Goal: Use online tool/utility: Utilize a website feature to perform a specific function

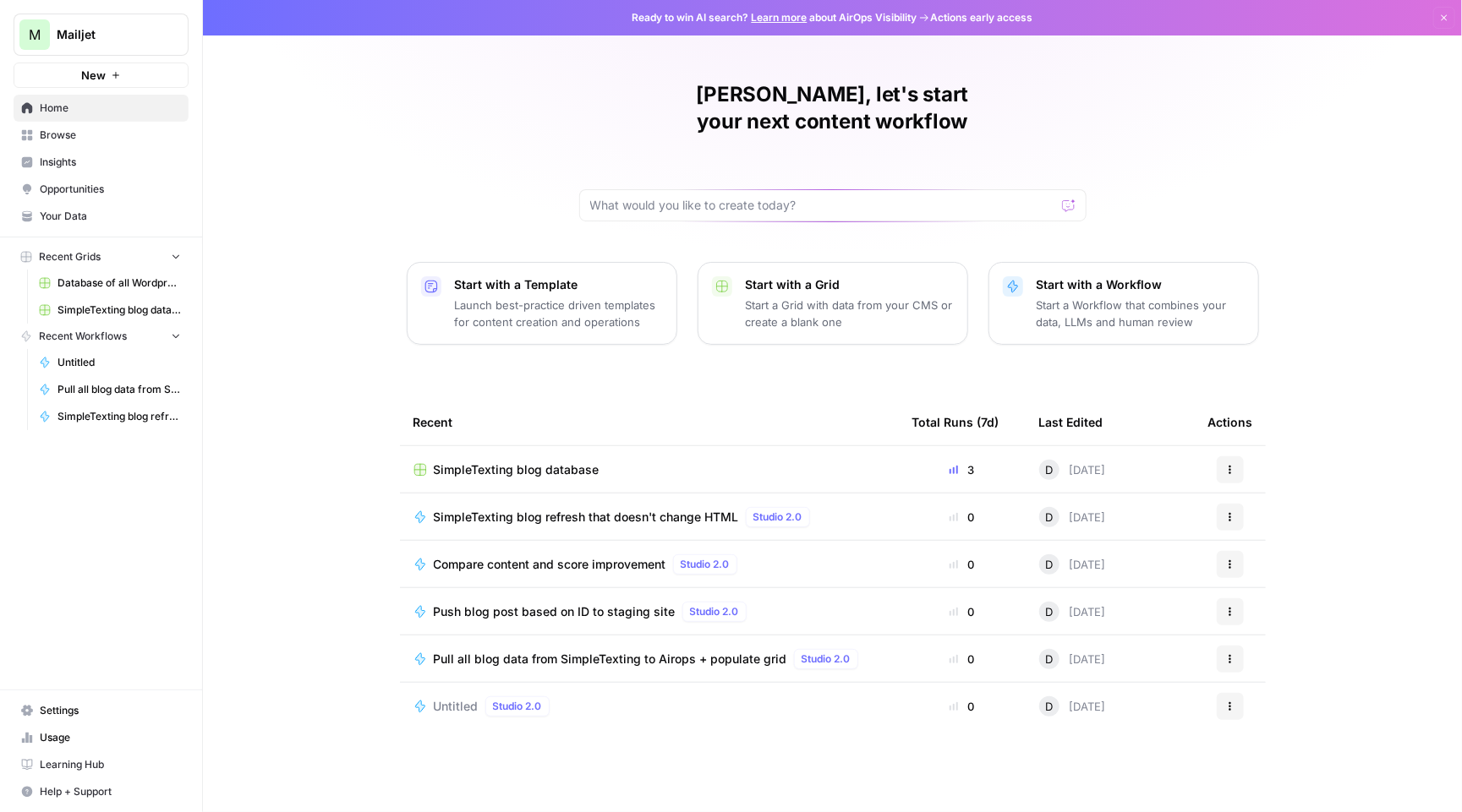
click at [510, 462] on span "SimpleTexting blog database" at bounding box center [516, 470] width 165 height 17
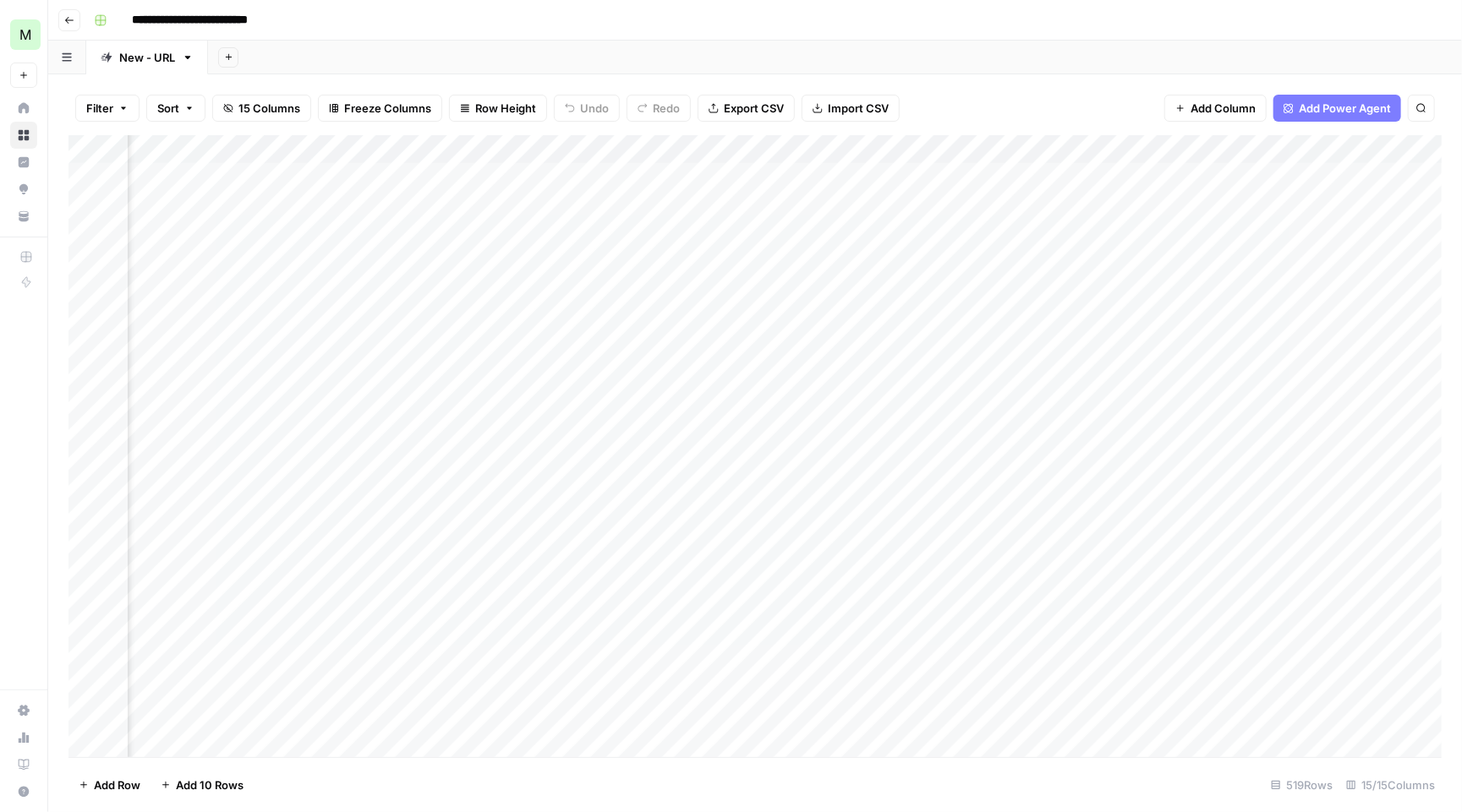
scroll to position [0, 540]
click at [1221, 205] on div "Add Column" at bounding box center [755, 448] width 1374 height 625
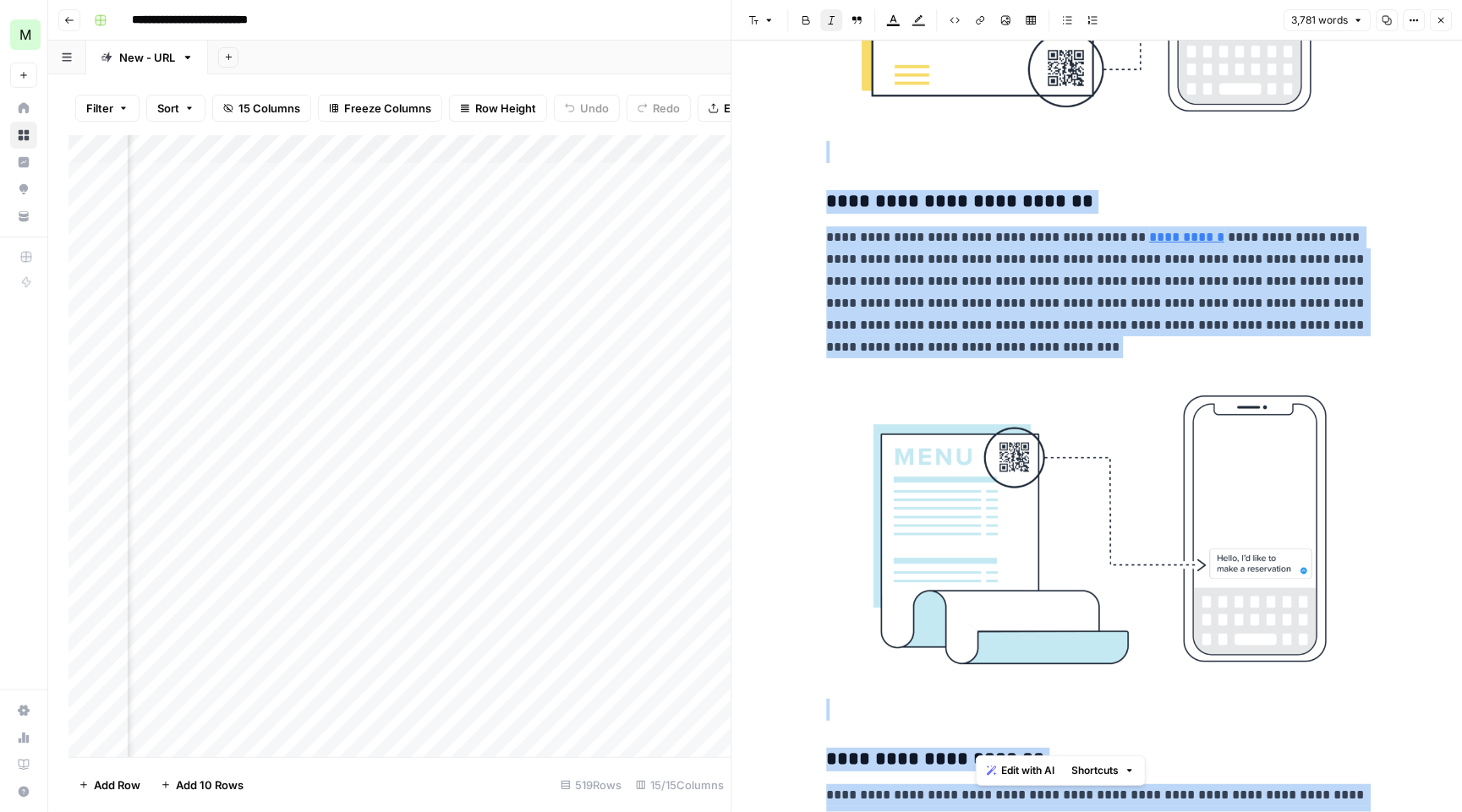
drag, startPoint x: 1001, startPoint y: 753, endPoint x: 847, endPoint y: -132, distance: 898.3
click at [847, 0] on html "**********" at bounding box center [731, 406] width 1462 height 812
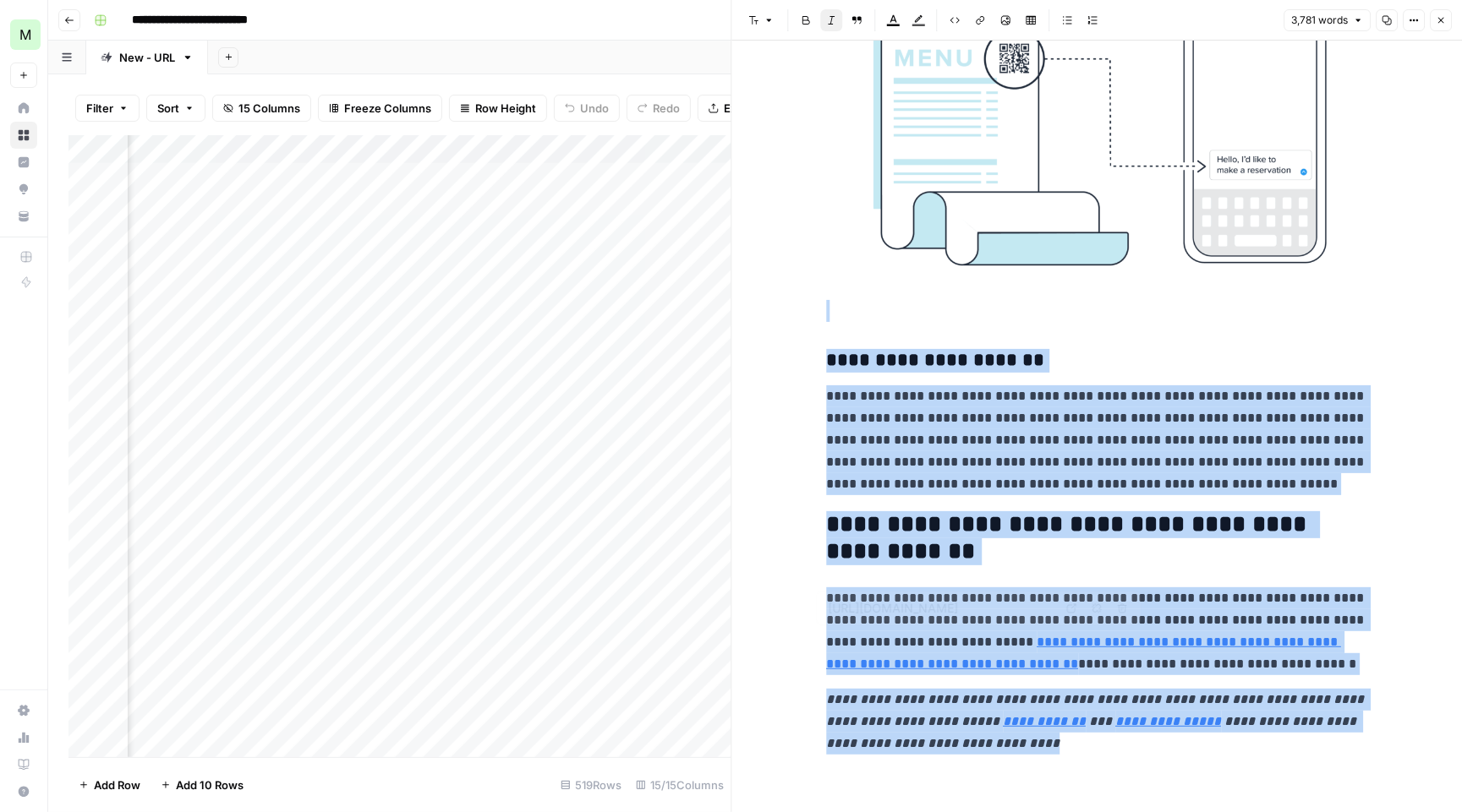
scroll to position [13846, 0]
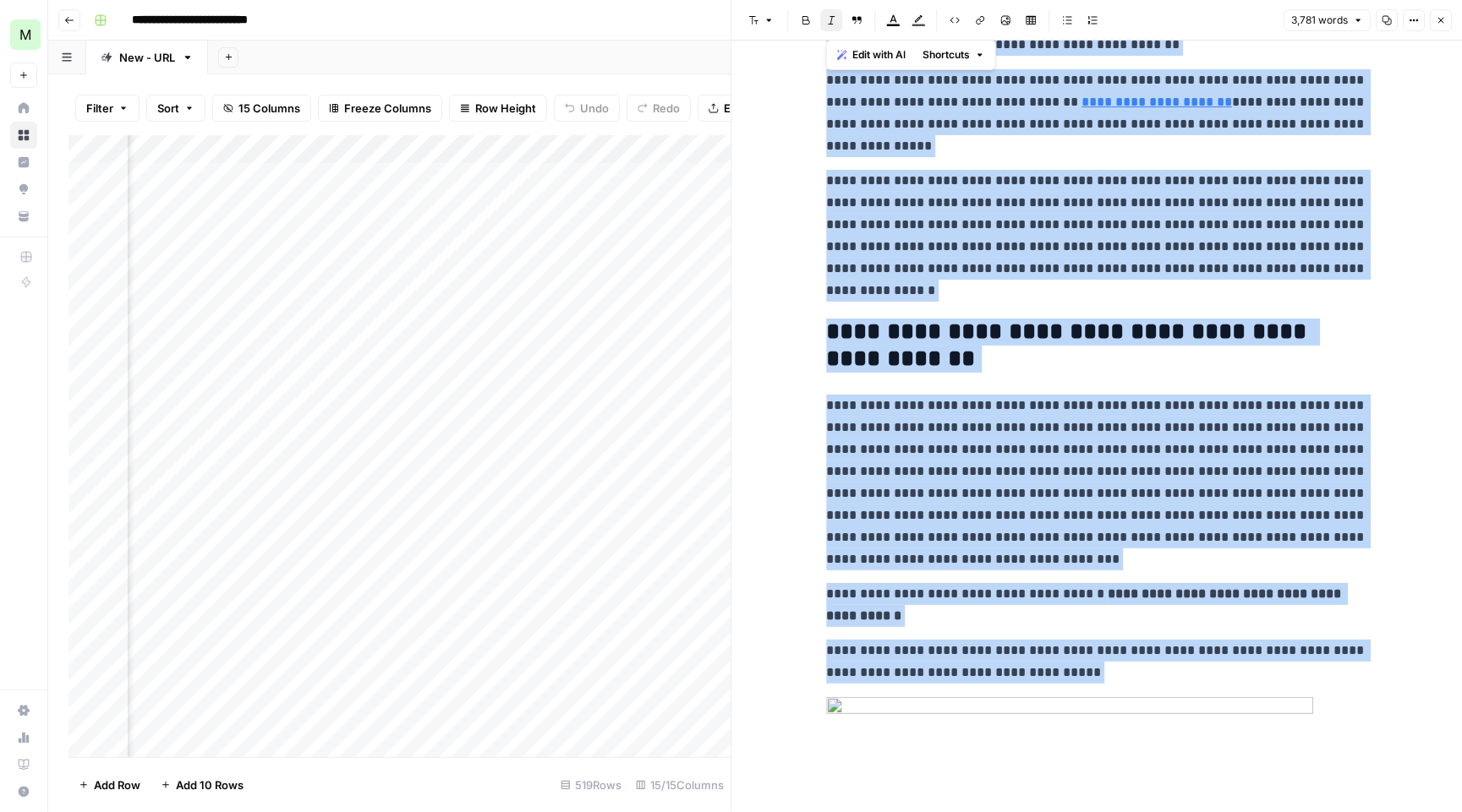
scroll to position [0, 0]
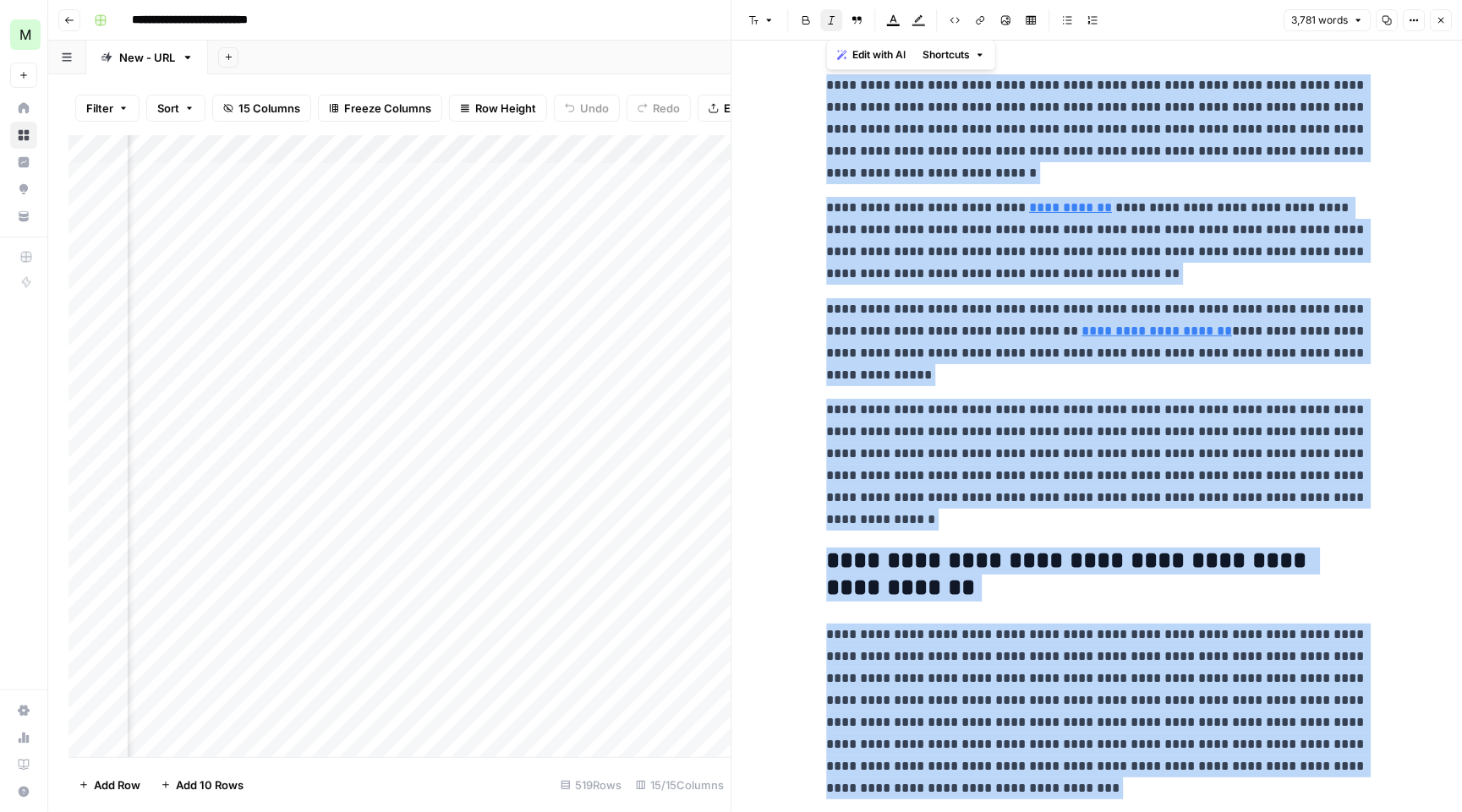
drag, startPoint x: 1035, startPoint y: 736, endPoint x: 989, endPoint y: -133, distance: 870.2
click at [989, 0] on html "**********" at bounding box center [731, 406] width 1462 height 812
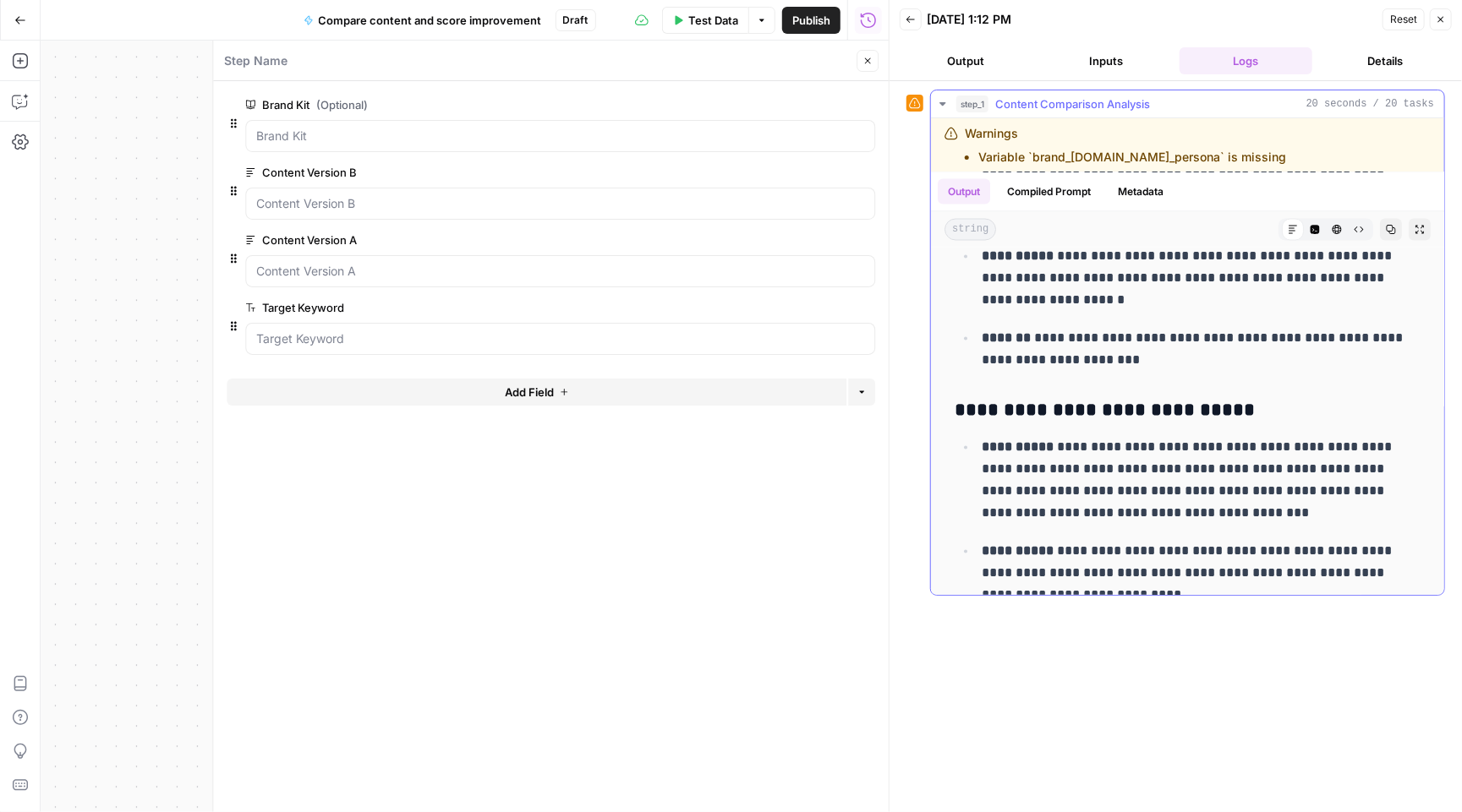
scroll to position [1649, 0]
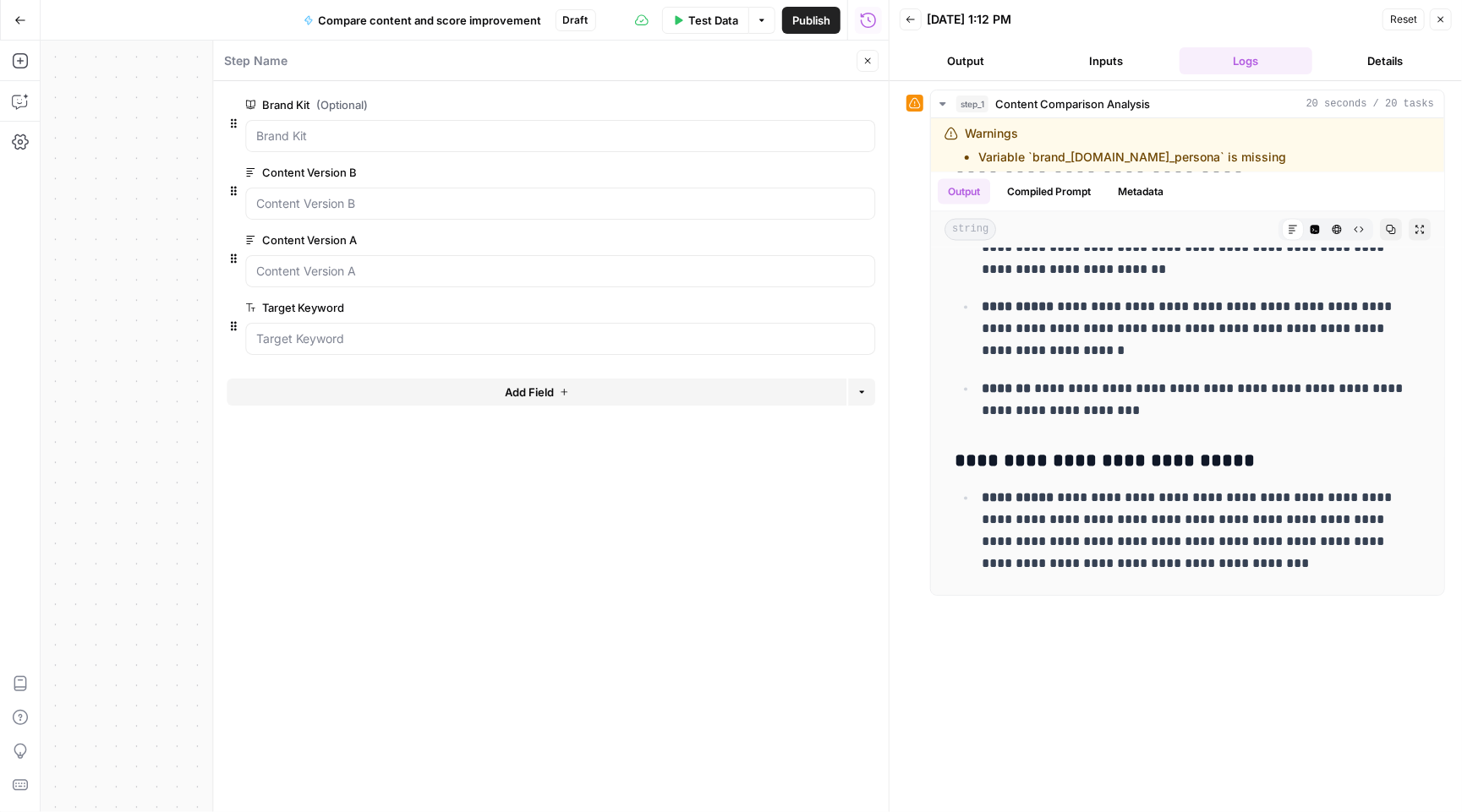
click at [712, 11] on span "Test Data" at bounding box center [713, 19] width 50 height 17
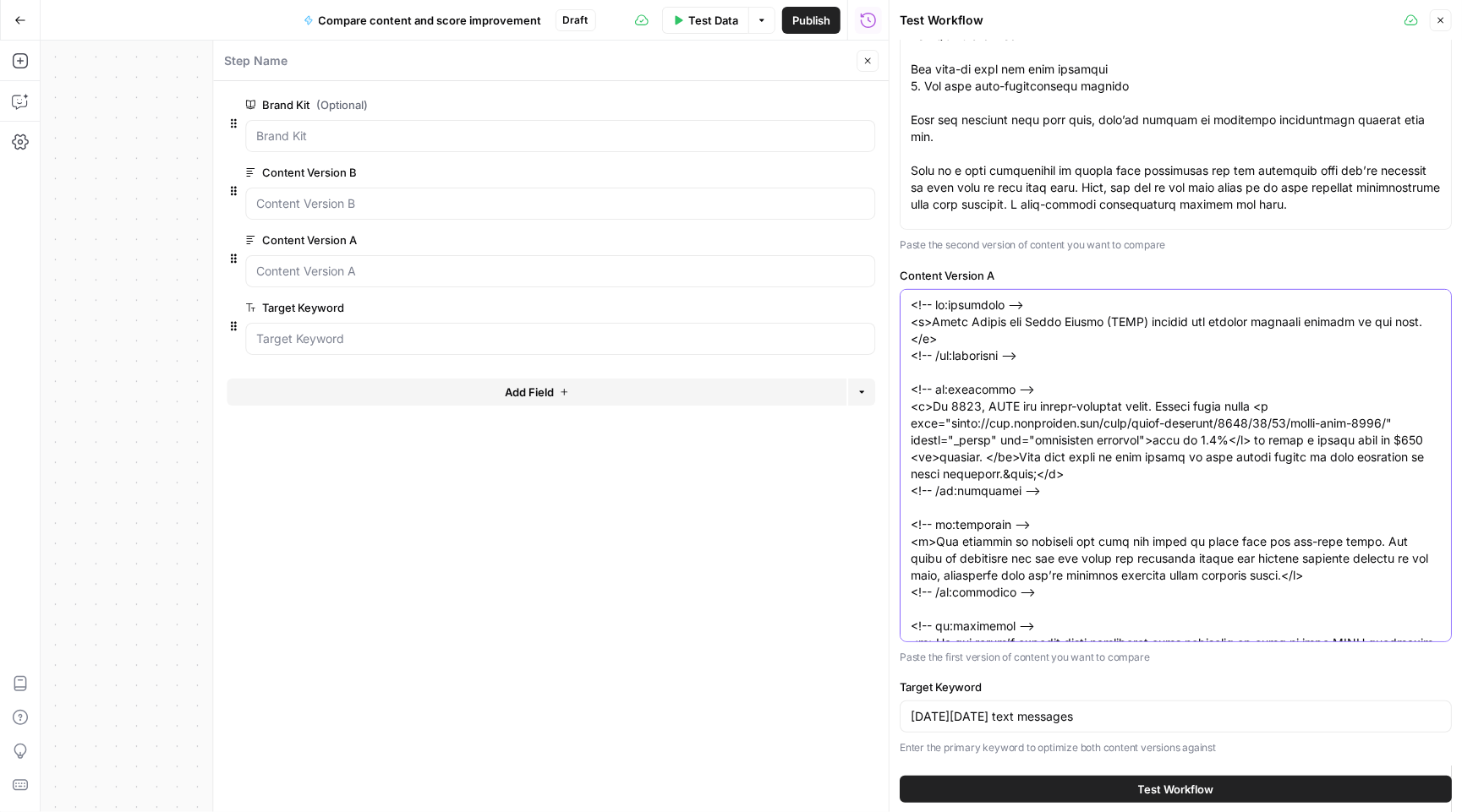
scroll to position [0, 0]
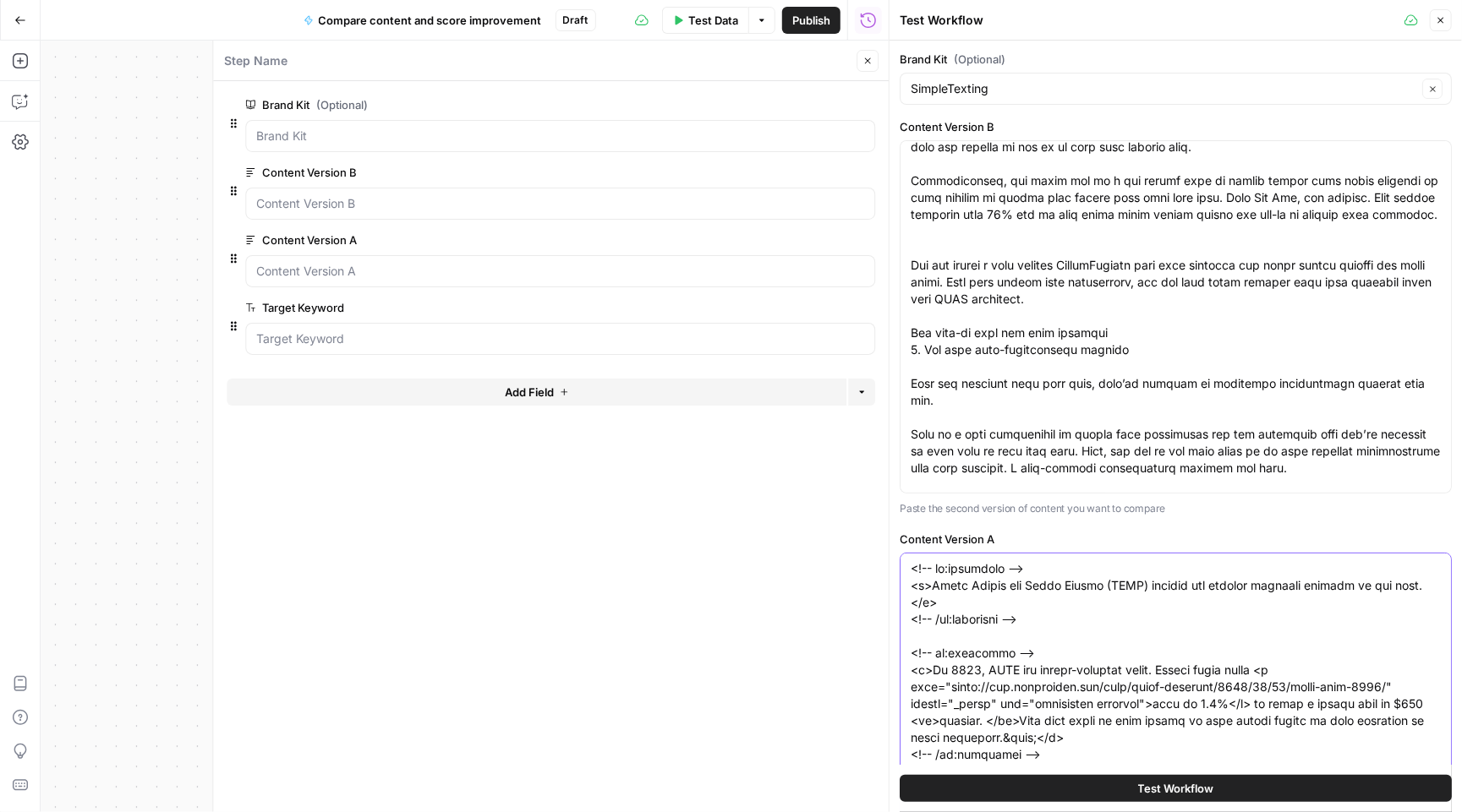
drag, startPoint x: 1172, startPoint y: 620, endPoint x: 805, endPoint y: -95, distance: 803.7
click at [805, 0] on html "**********" at bounding box center [731, 406] width 1462 height 812
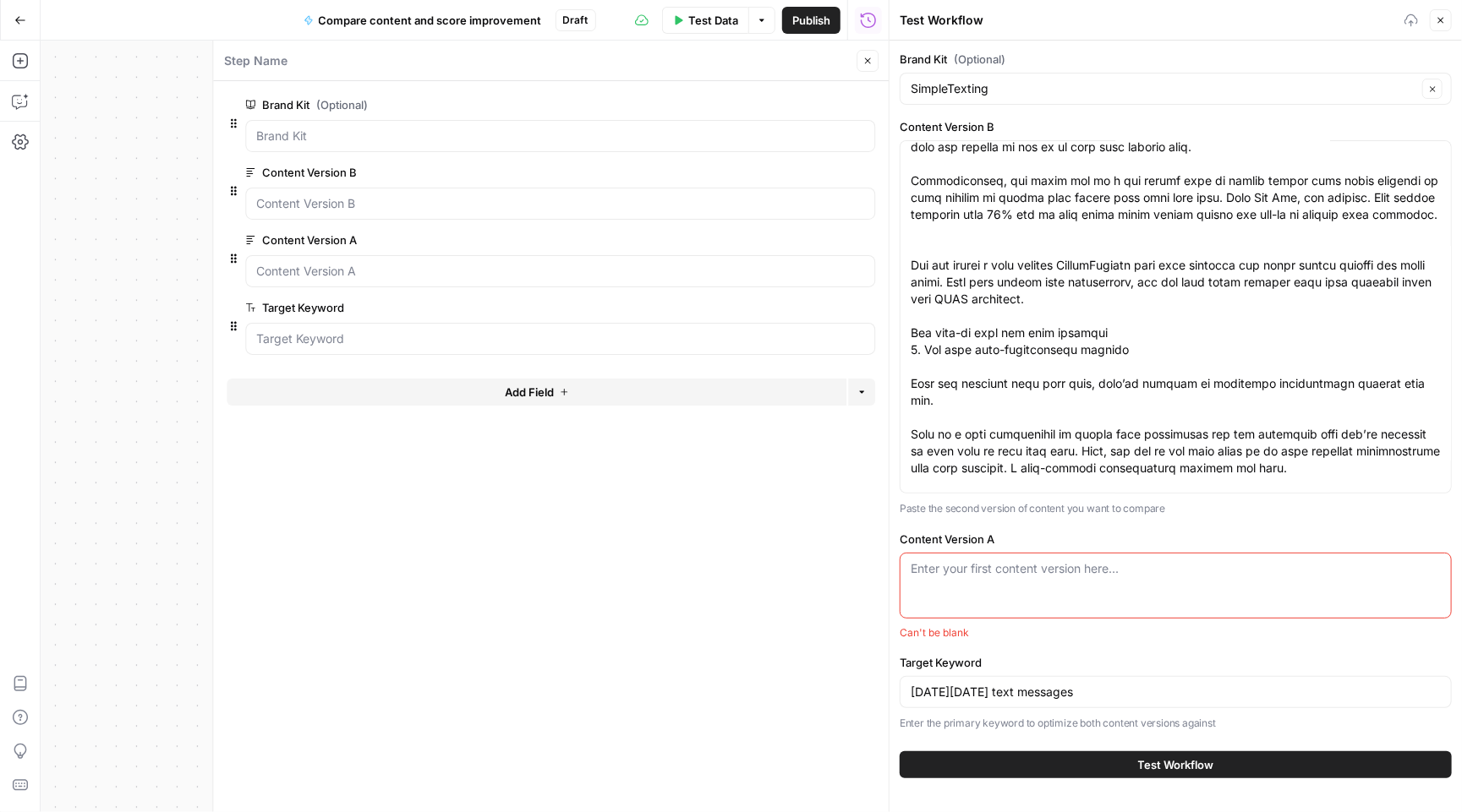
paste textarea "Chances are you’ve used a QR code to make your life easier. A QR code to text m…"
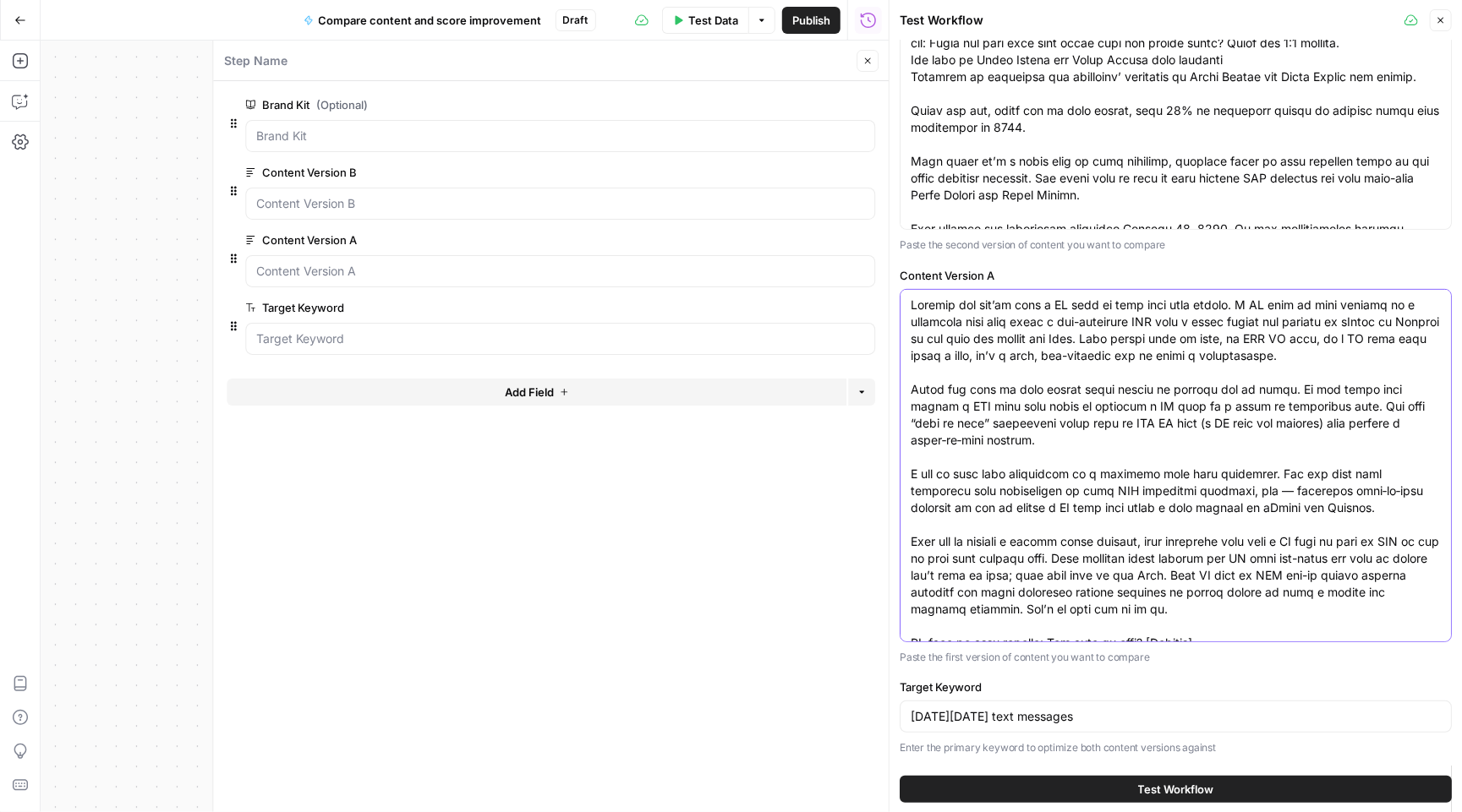
type textarea "Chances are you’ve used a QR code to make your life easier. A QR code to text m…"
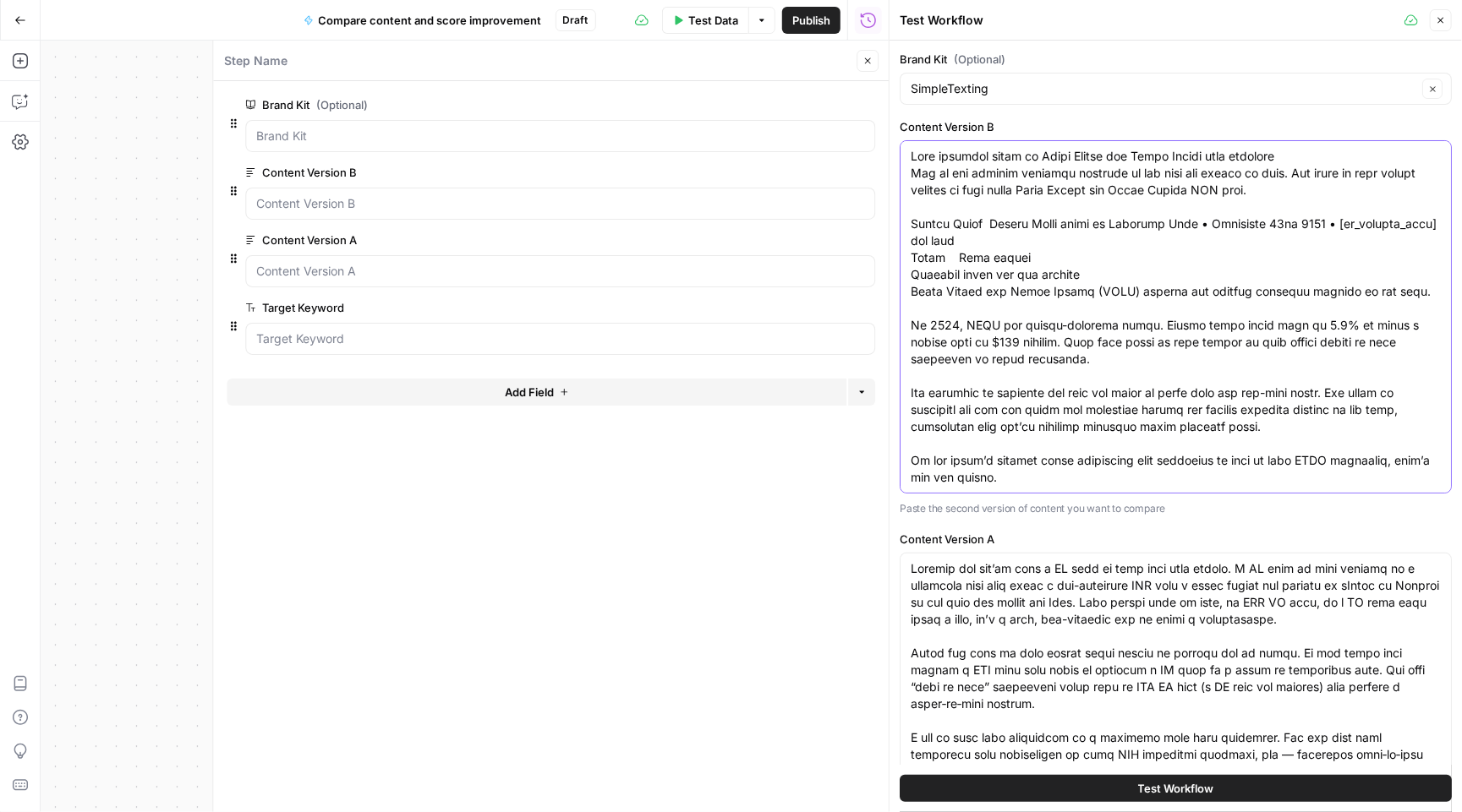
drag, startPoint x: 1294, startPoint y: 218, endPoint x: 559, endPoint y: -138, distance: 816.7
click at [559, 0] on html "**********" at bounding box center [731, 406] width 1462 height 812
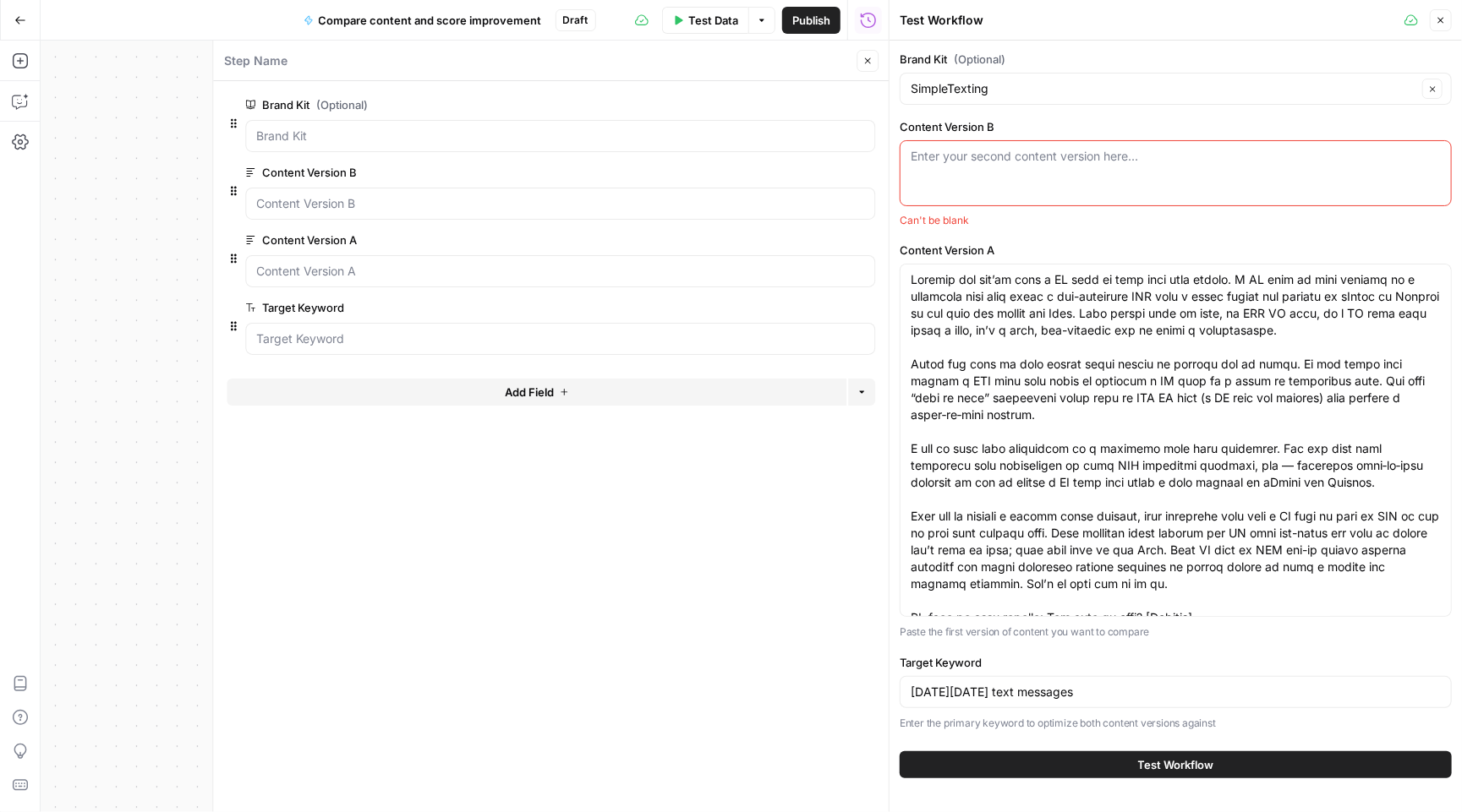
paste textarea "QR code to text message: How to help your audience opt-in to receive SMS messag…"
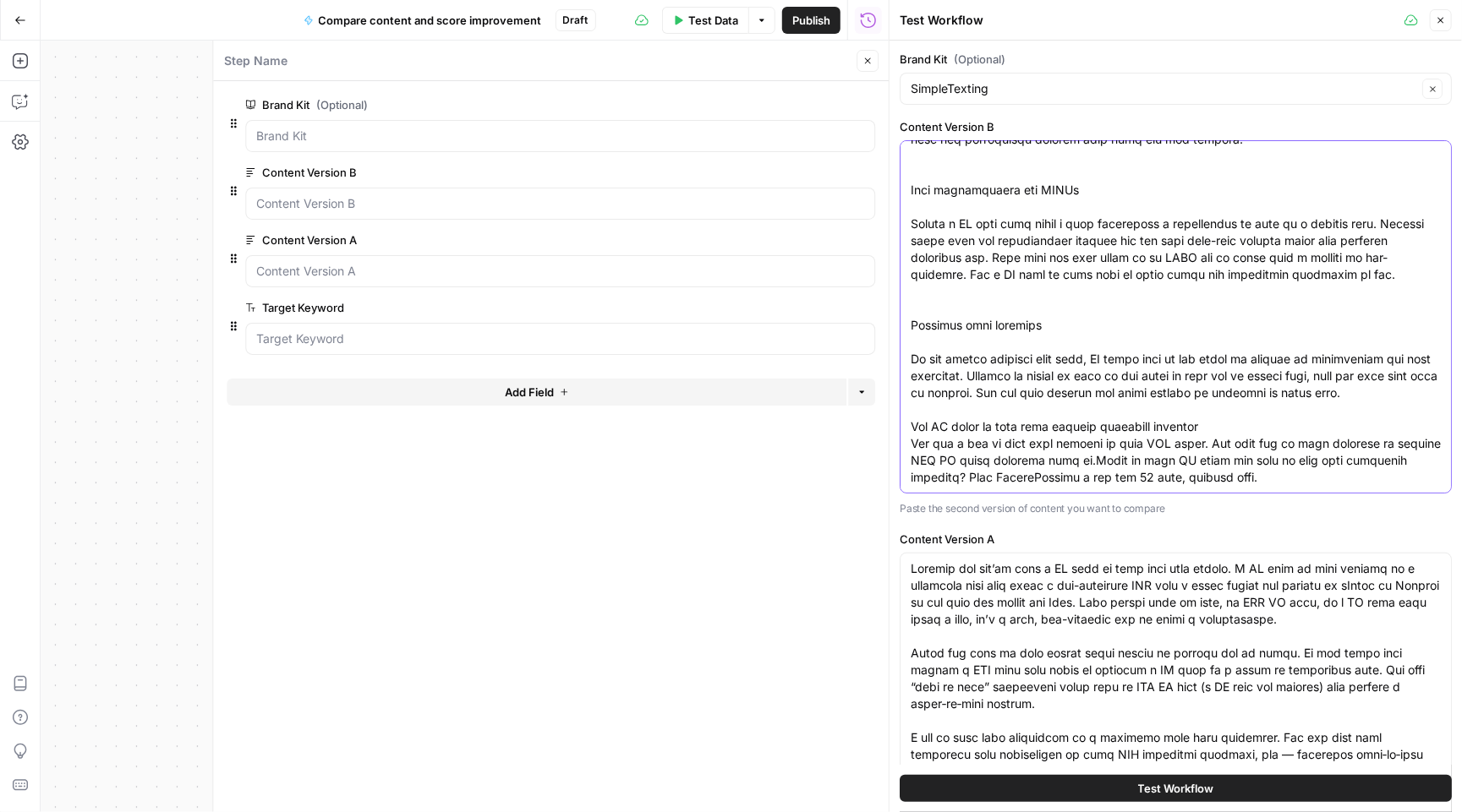
type textarea "QR code to text message: How to help your audience opt-in to receive SMS messag…"
click at [1104, 793] on button "Test Workflow" at bounding box center [1176, 788] width 552 height 27
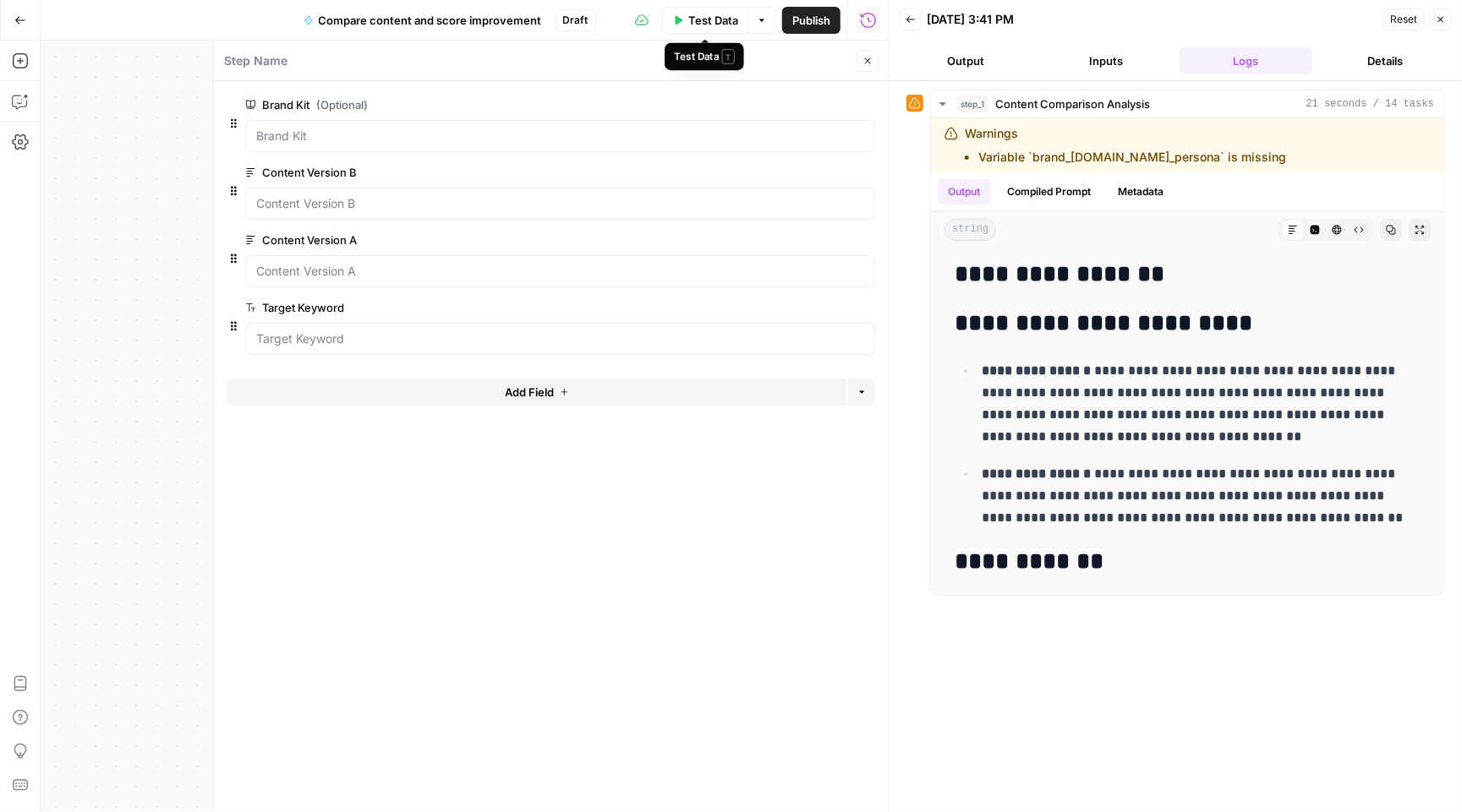
click at [705, 23] on span "Test Data" at bounding box center [713, 19] width 50 height 17
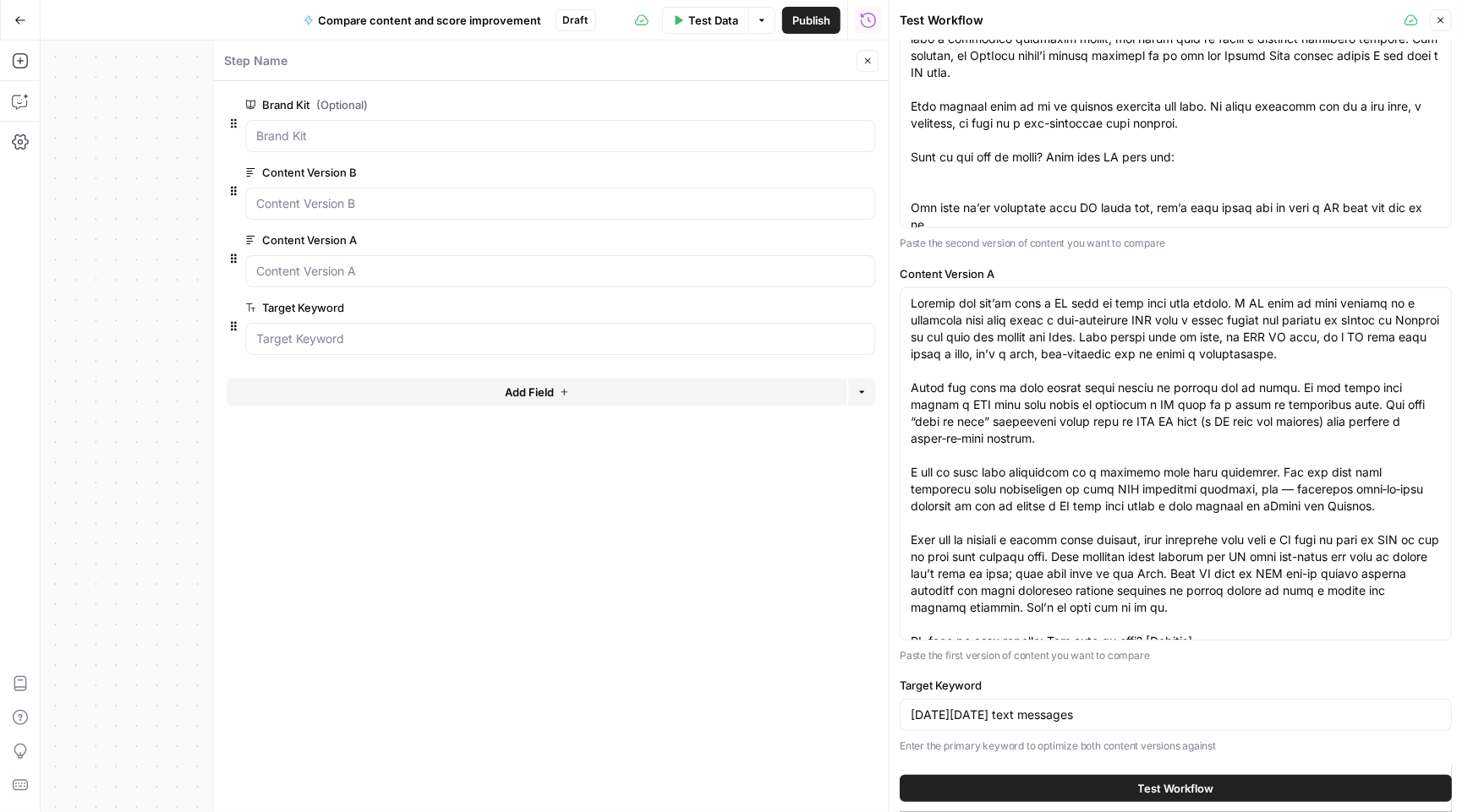
scroll to position [264, 0]
click at [1033, 716] on input "Black Friday text messages" at bounding box center [1175, 716] width 530 height 17
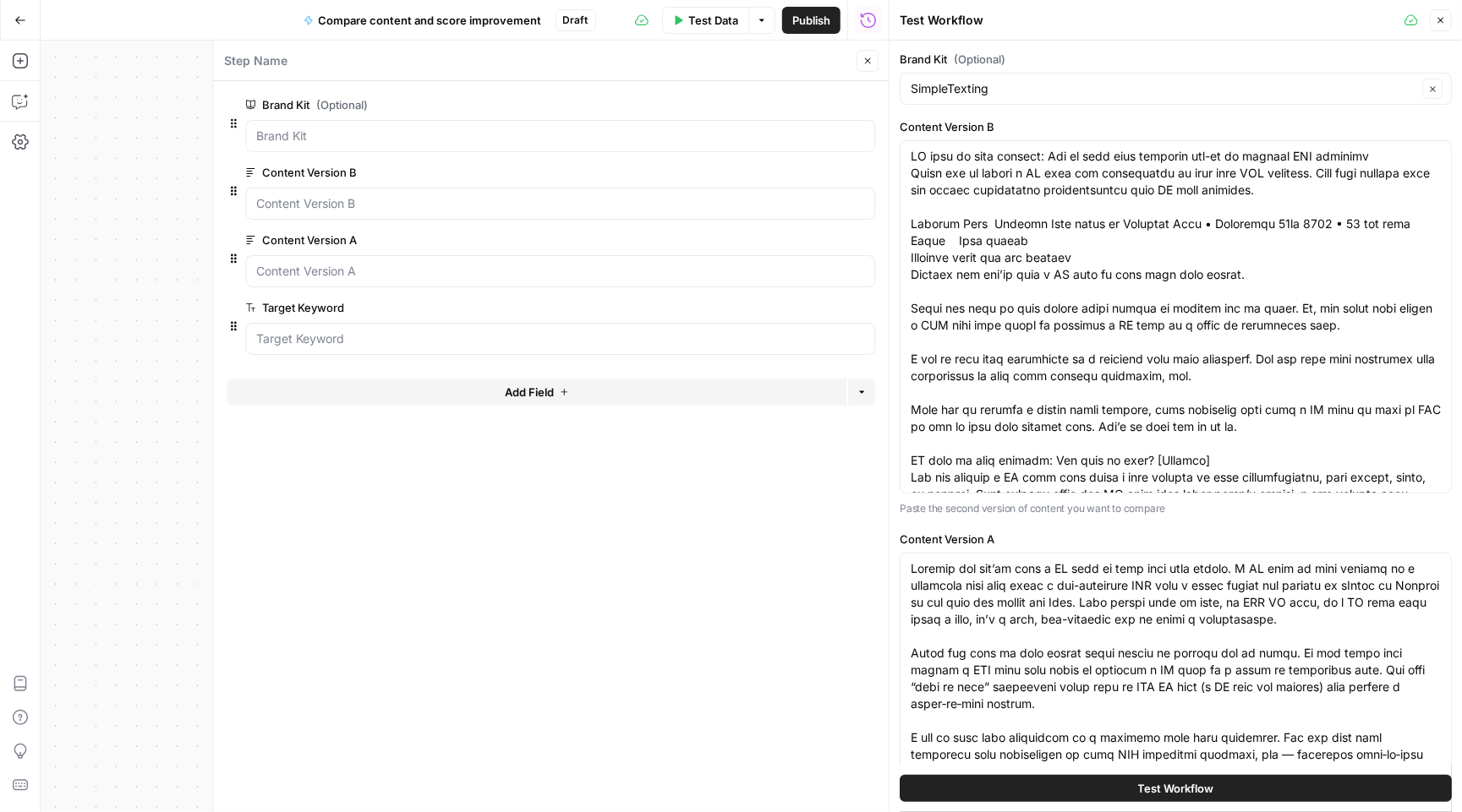
scroll to position [0, 0]
type input "qr code to text message"
click at [1191, 787] on span "Test Workflow" at bounding box center [1176, 788] width 76 height 17
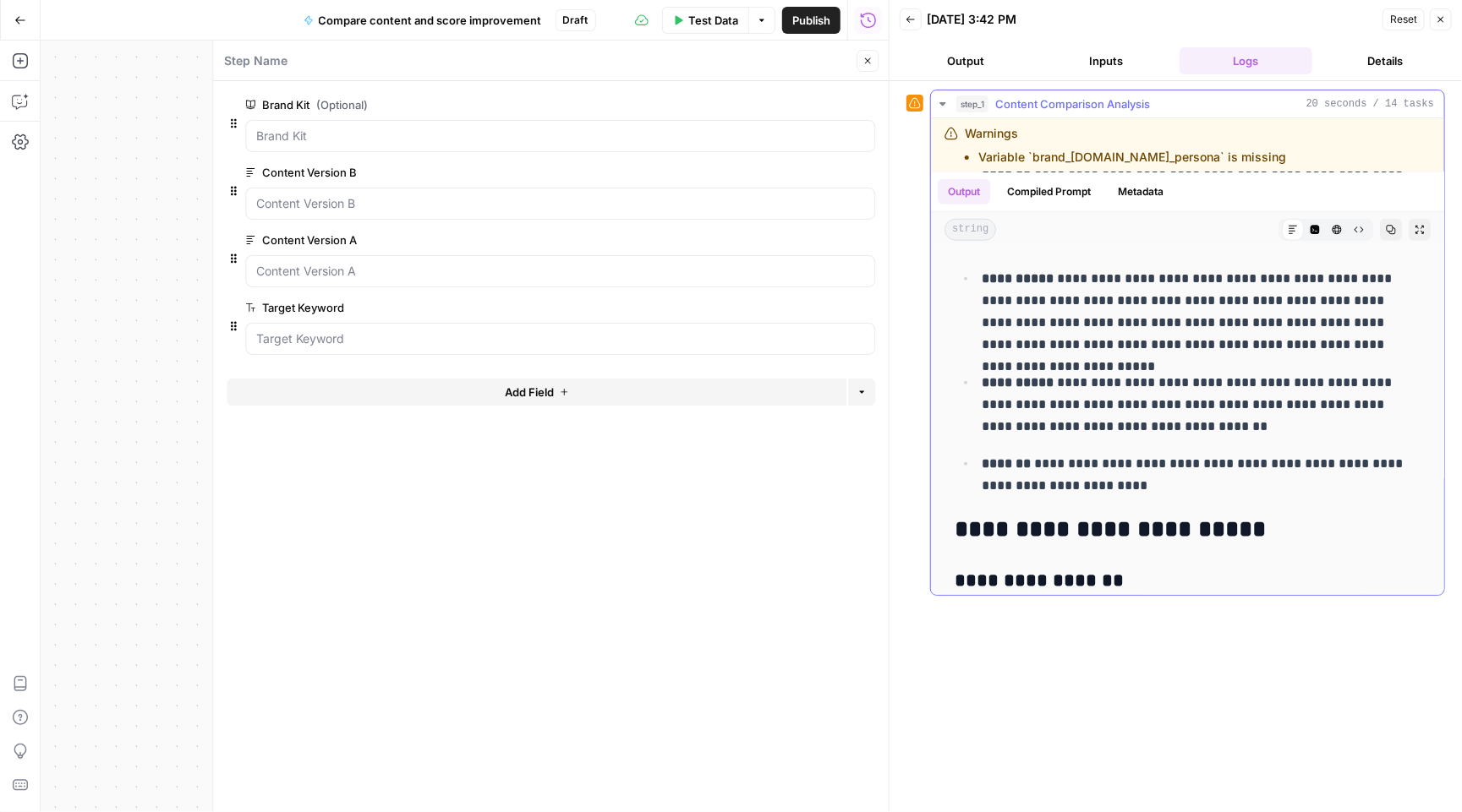
scroll to position [992, 0]
